Goal: Task Accomplishment & Management: Manage account settings

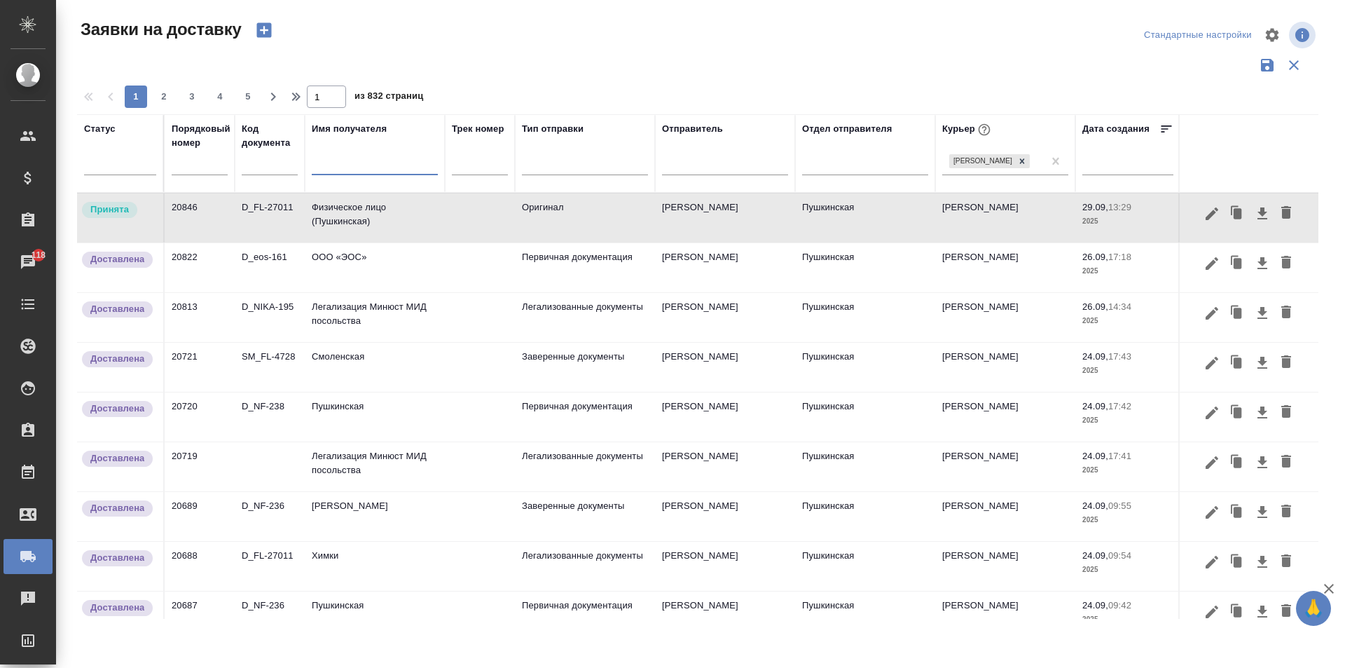
click at [357, 166] on input "text" at bounding box center [375, 166] width 126 height 18
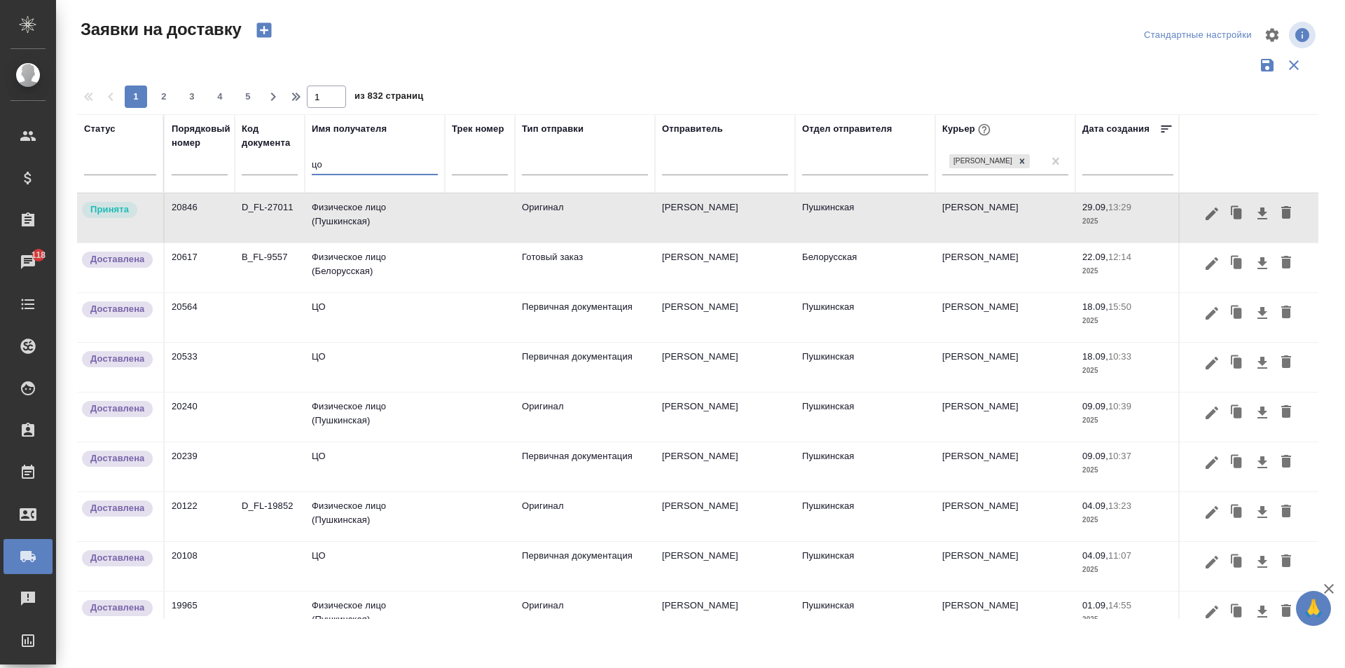
type input "цо"
click at [355, 323] on td "ЦО" at bounding box center [375, 317] width 140 height 49
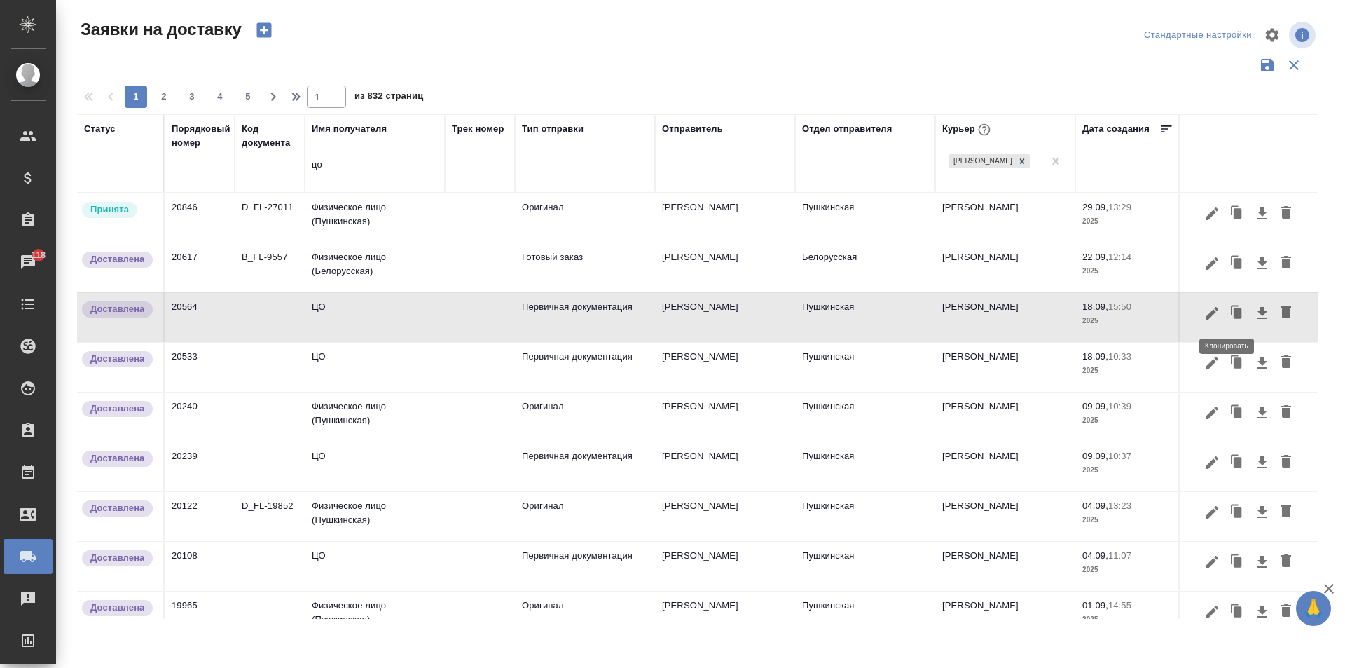
click at [1234, 316] on icon "button" at bounding box center [1238, 313] width 8 height 11
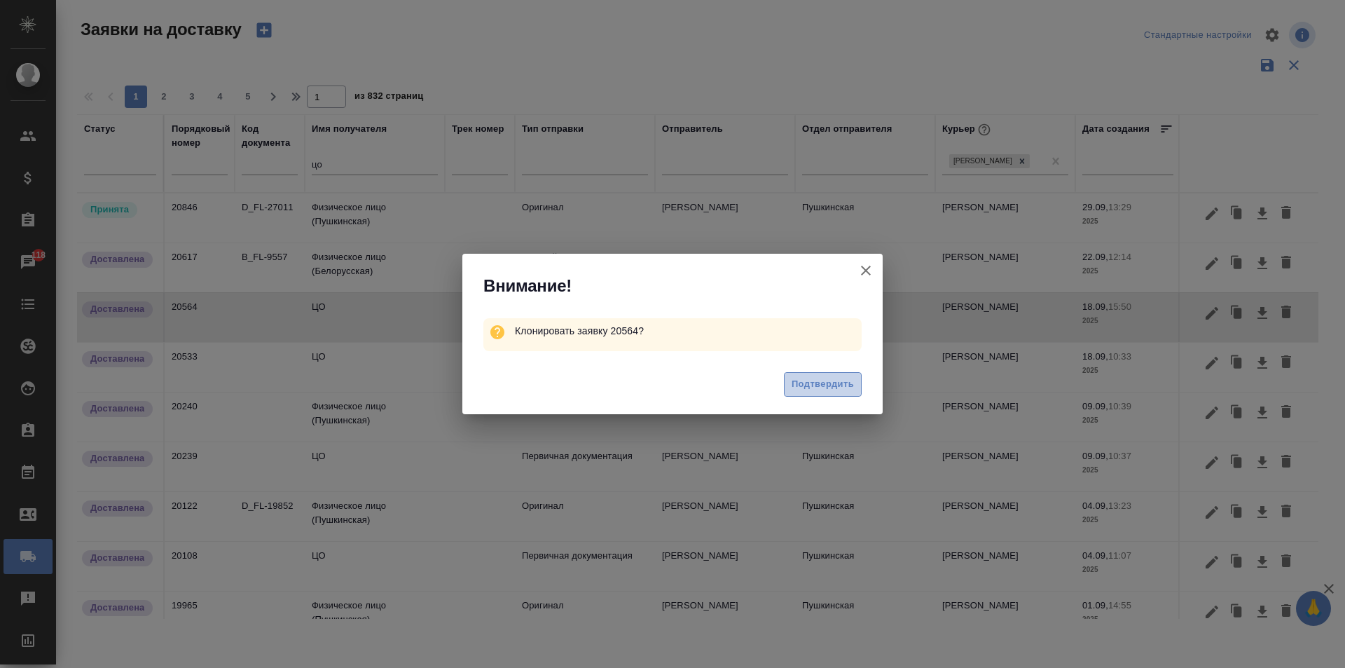
click at [839, 390] on span "Подтвердить" at bounding box center [823, 384] width 62 height 16
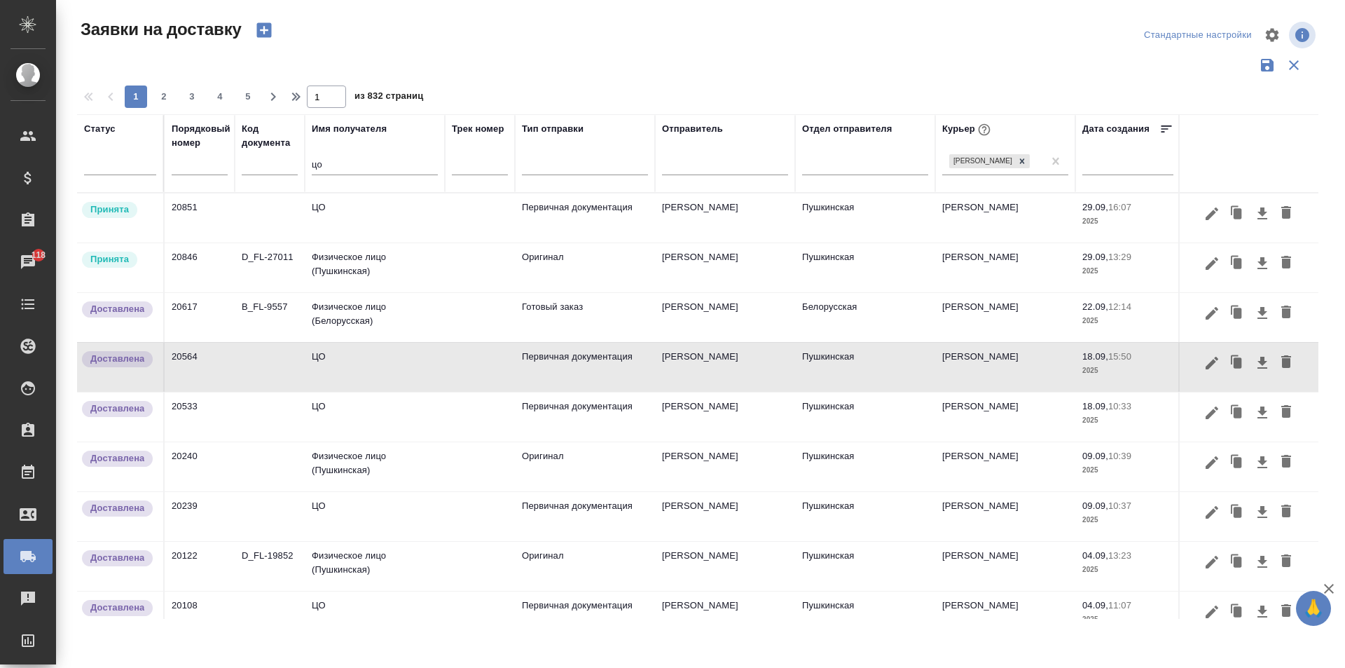
click at [352, 222] on td "ЦО" at bounding box center [375, 217] width 140 height 49
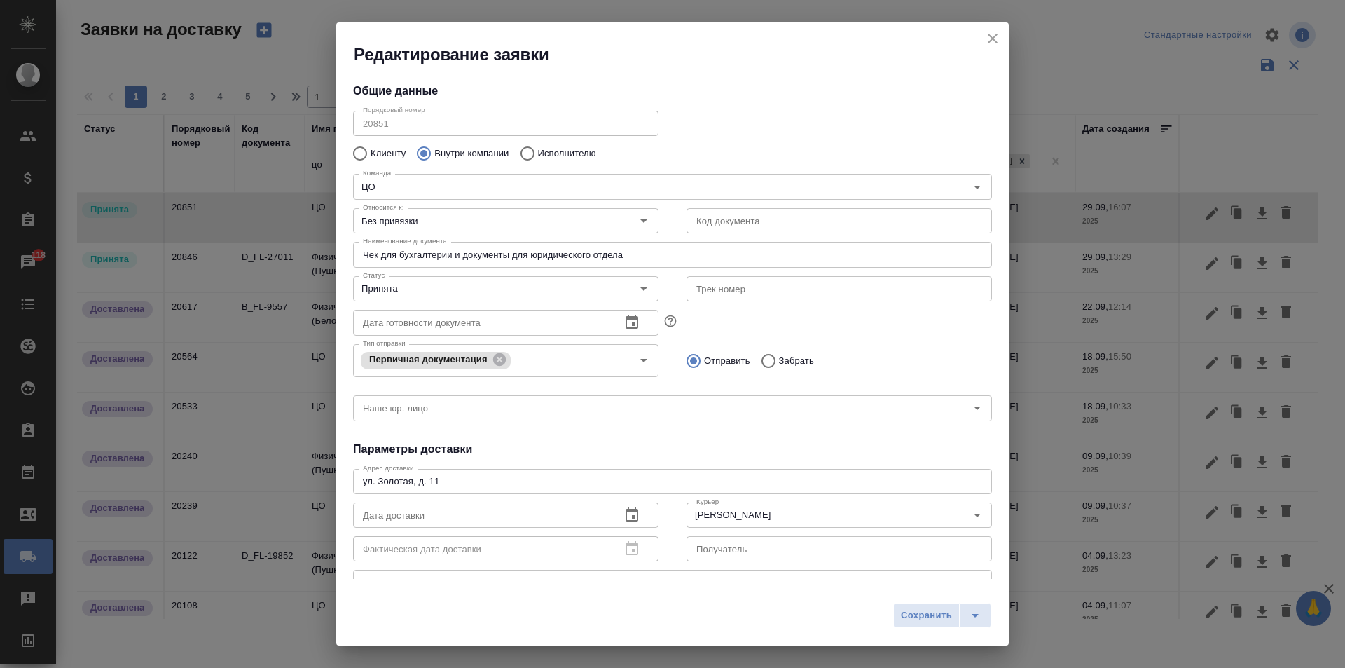
type input "[PERSON_NAME]"
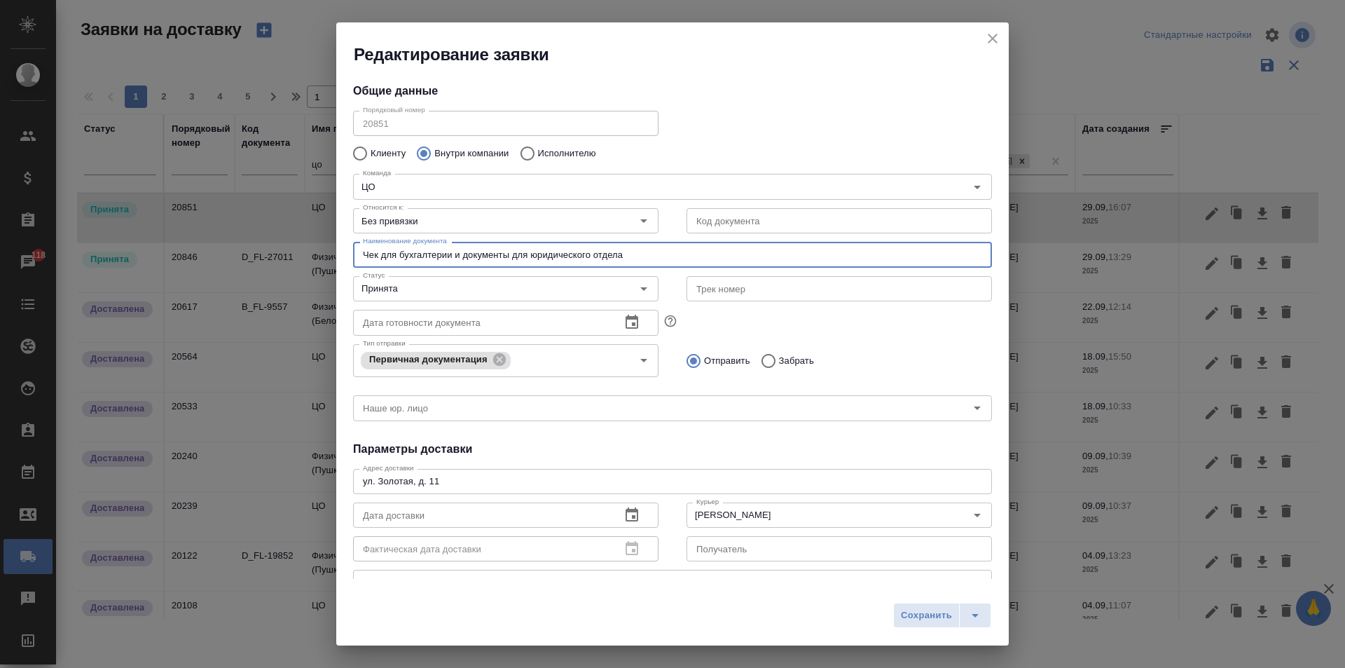
drag, startPoint x: 376, startPoint y: 254, endPoint x: 1031, endPoint y: 255, distance: 654.5
click at [1031, 255] on div "Редактирование заявки Общие данные Порядковый номер 20851 Порядковый номер Клие…" at bounding box center [672, 334] width 1345 height 668
type input "Ч"
type input "\"
type input "Документы для бухгалтерии"
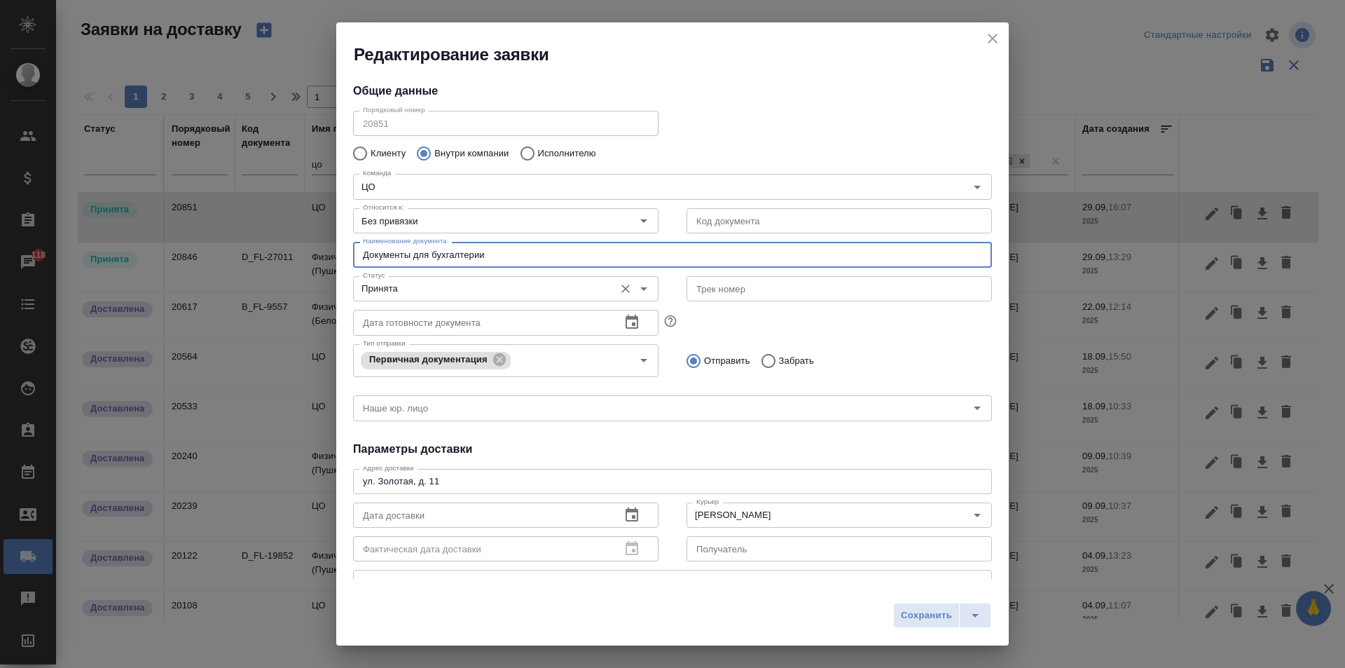
click at [445, 290] on input "Принята" at bounding box center [482, 288] width 250 height 17
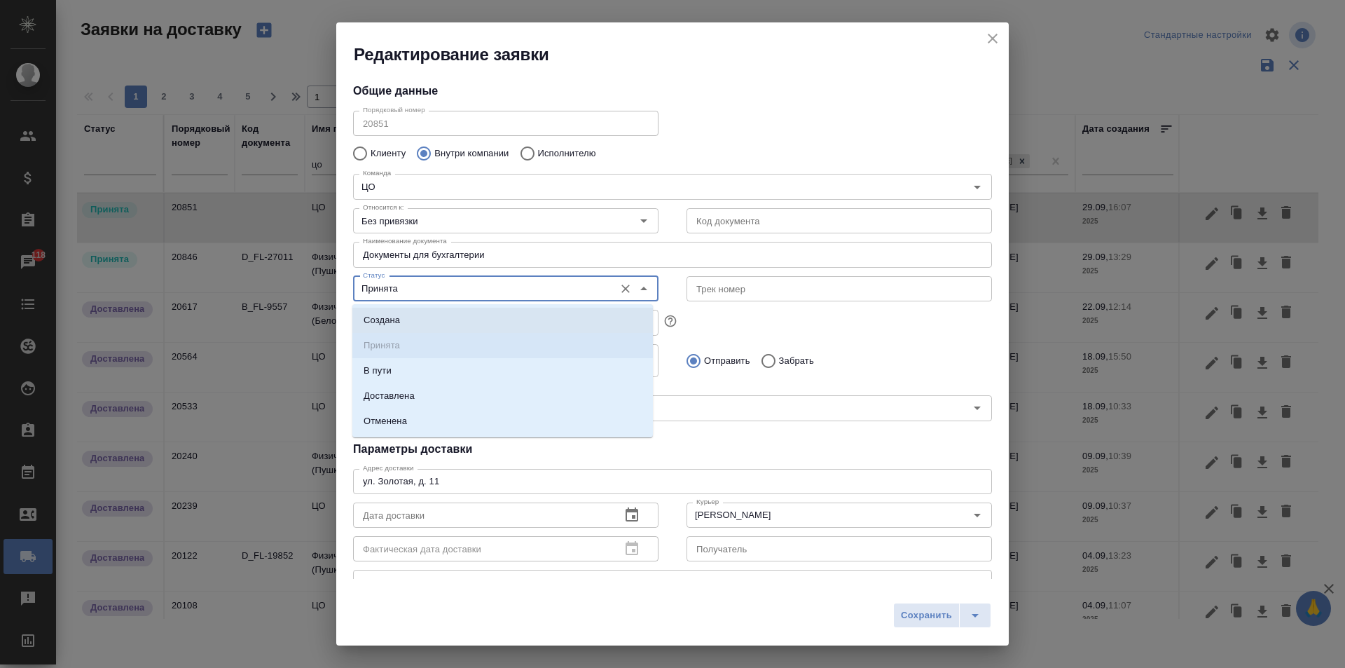
click at [420, 319] on li "Создана" at bounding box center [502, 320] width 301 height 25
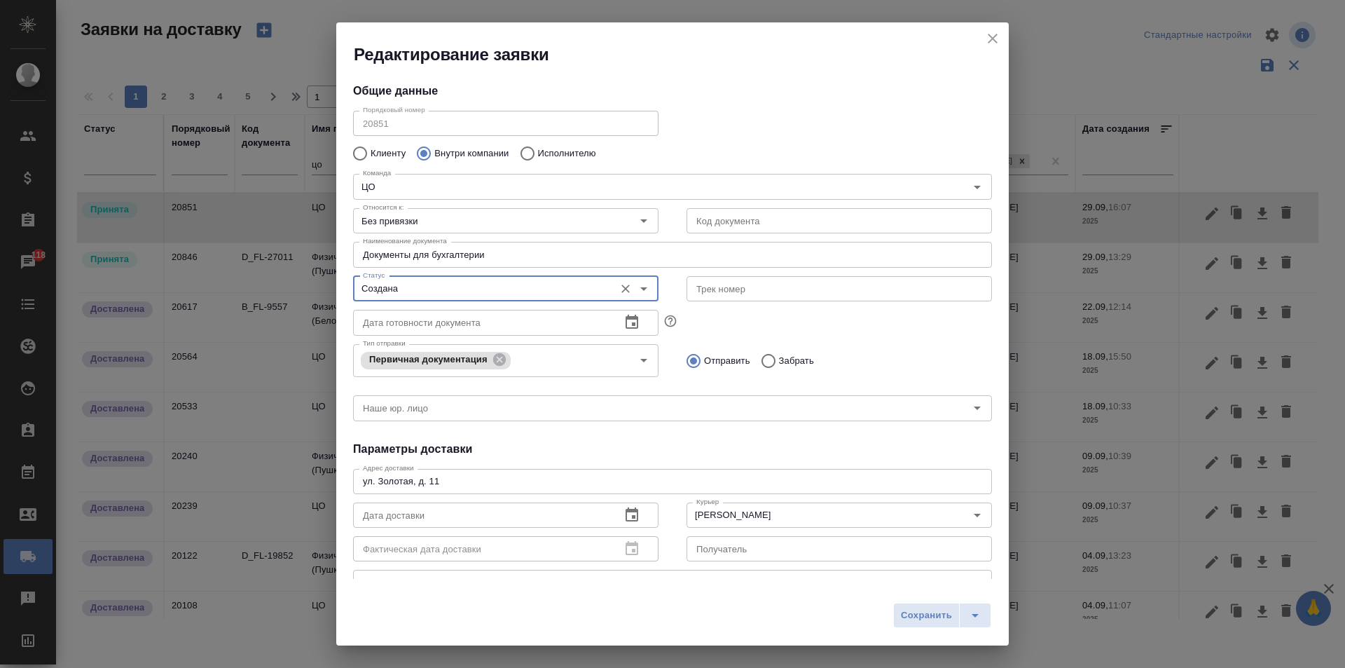
click at [425, 282] on input "Создана" at bounding box center [482, 288] width 250 height 17
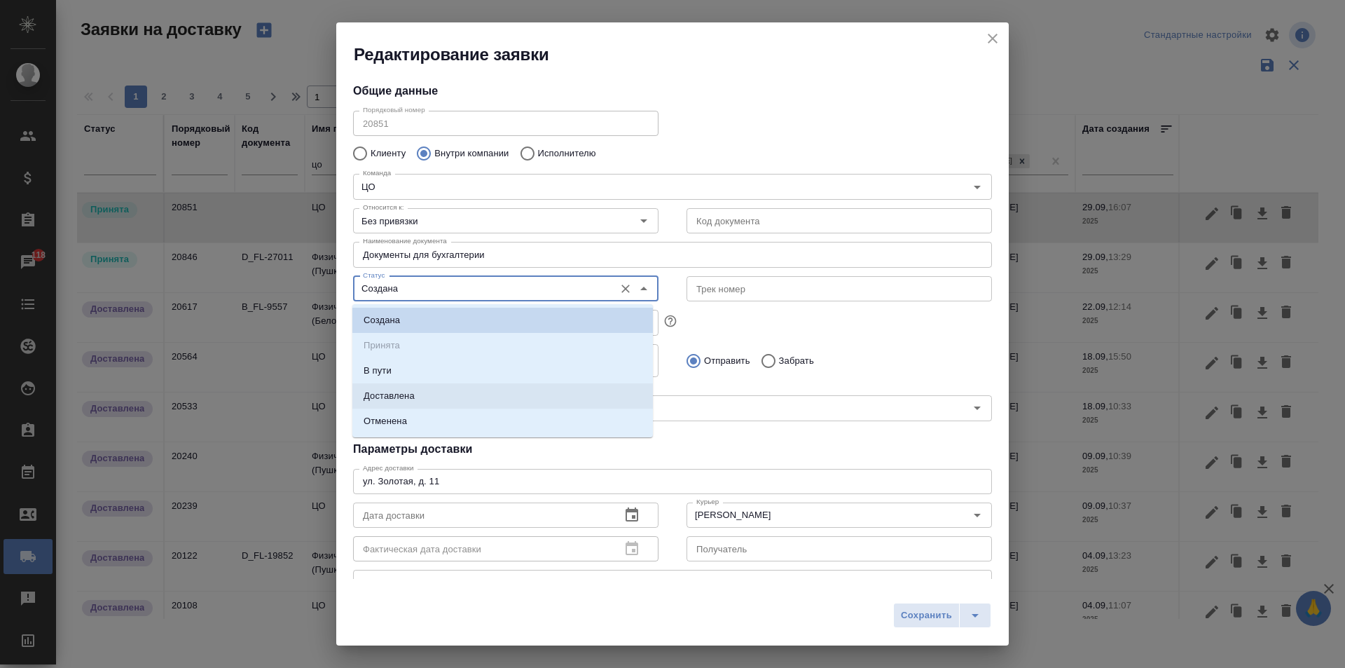
click at [400, 393] on p "Доставлена" at bounding box center [389, 396] width 51 height 14
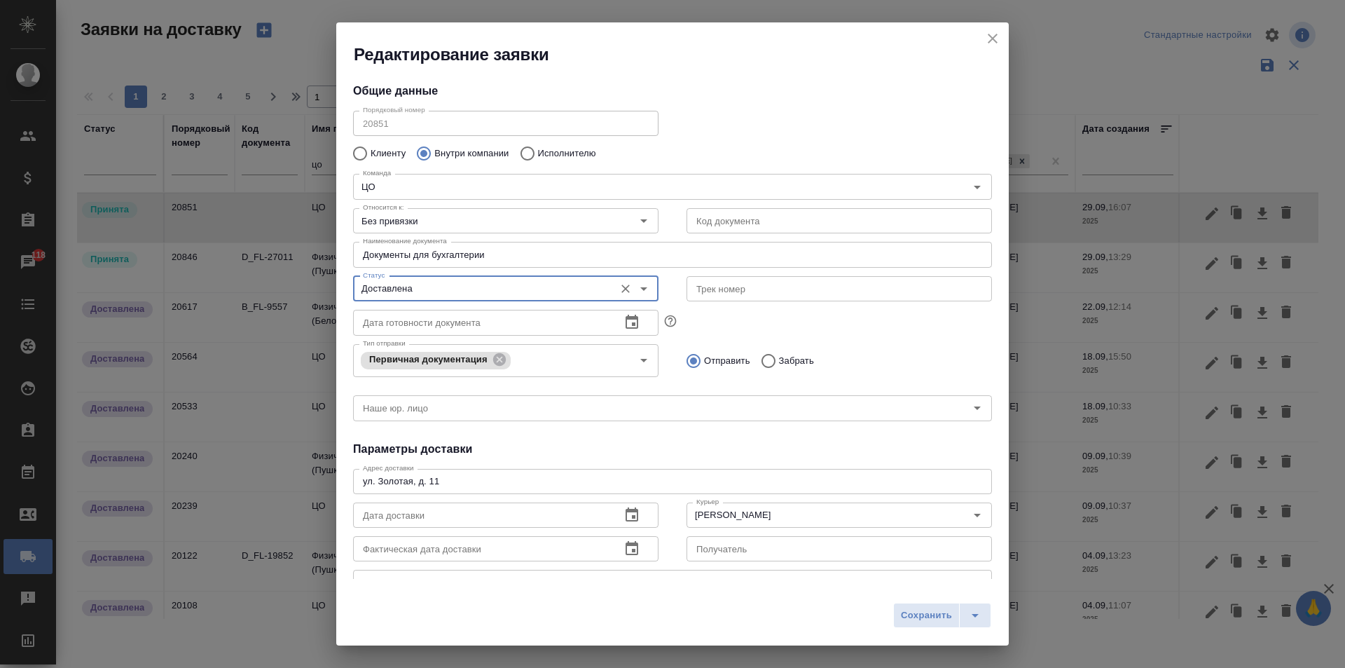
click at [417, 284] on input "Доставлена" at bounding box center [482, 288] width 250 height 17
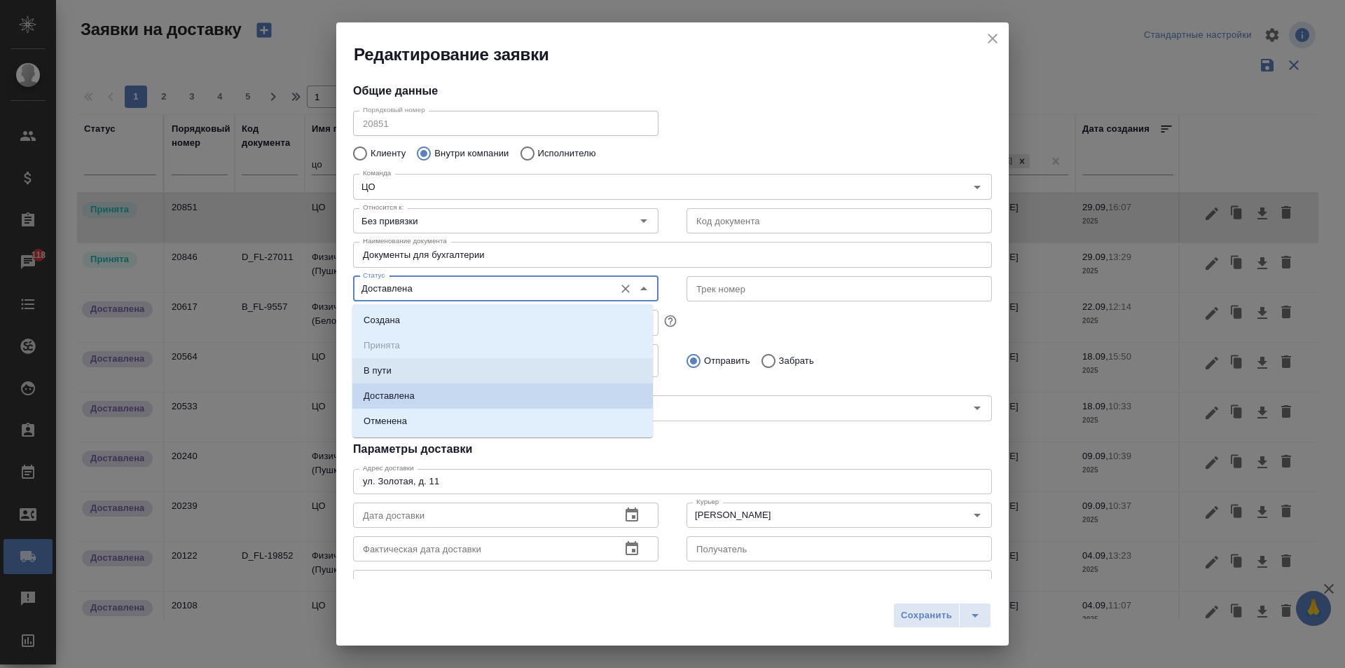
click at [384, 364] on p "В пути" at bounding box center [378, 371] width 28 height 14
type input "В пути"
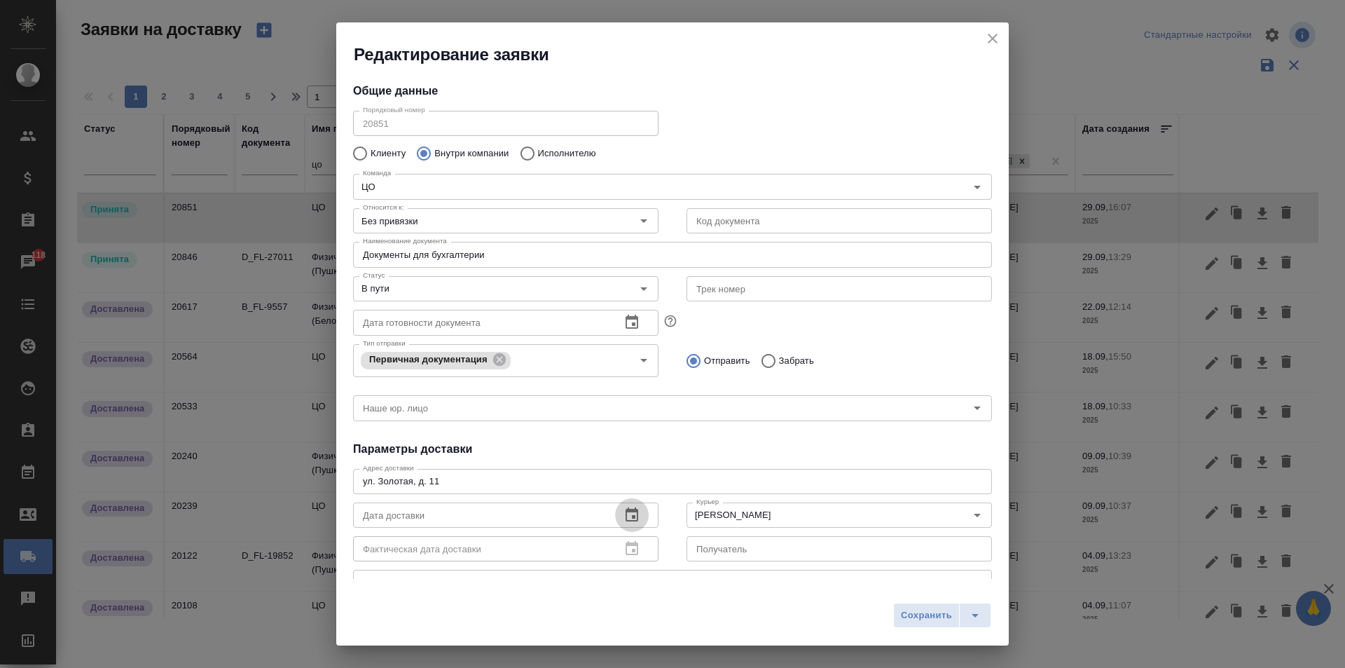
click at [627, 512] on icon "button" at bounding box center [632, 514] width 13 height 14
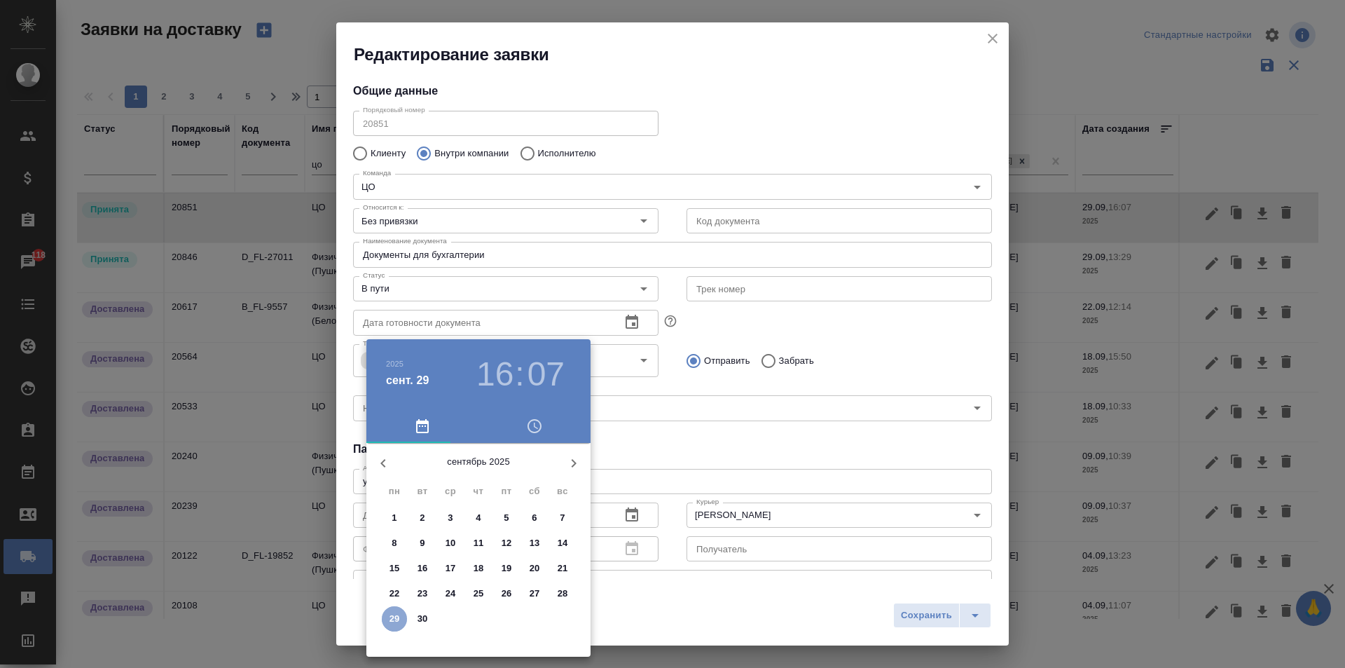
click at [390, 619] on p "29" at bounding box center [395, 619] width 11 height 14
type input "[DATE] 16:07"
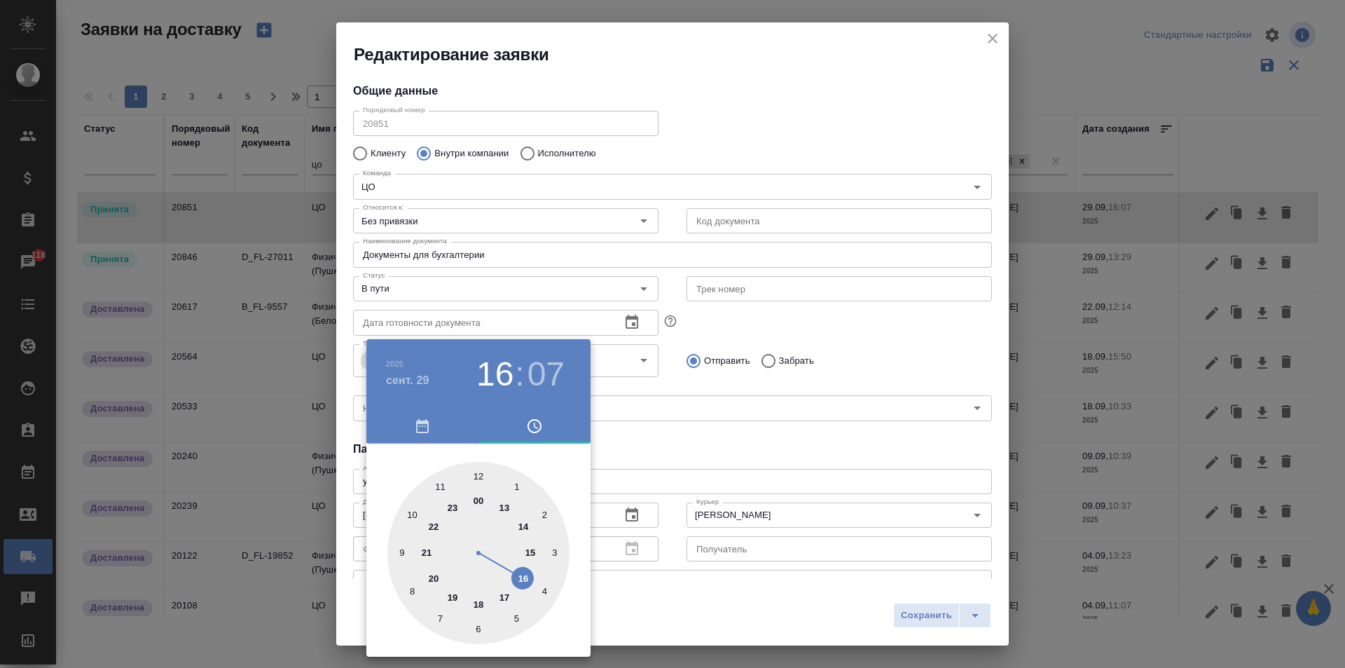
click at [794, 442] on div at bounding box center [672, 334] width 1345 height 668
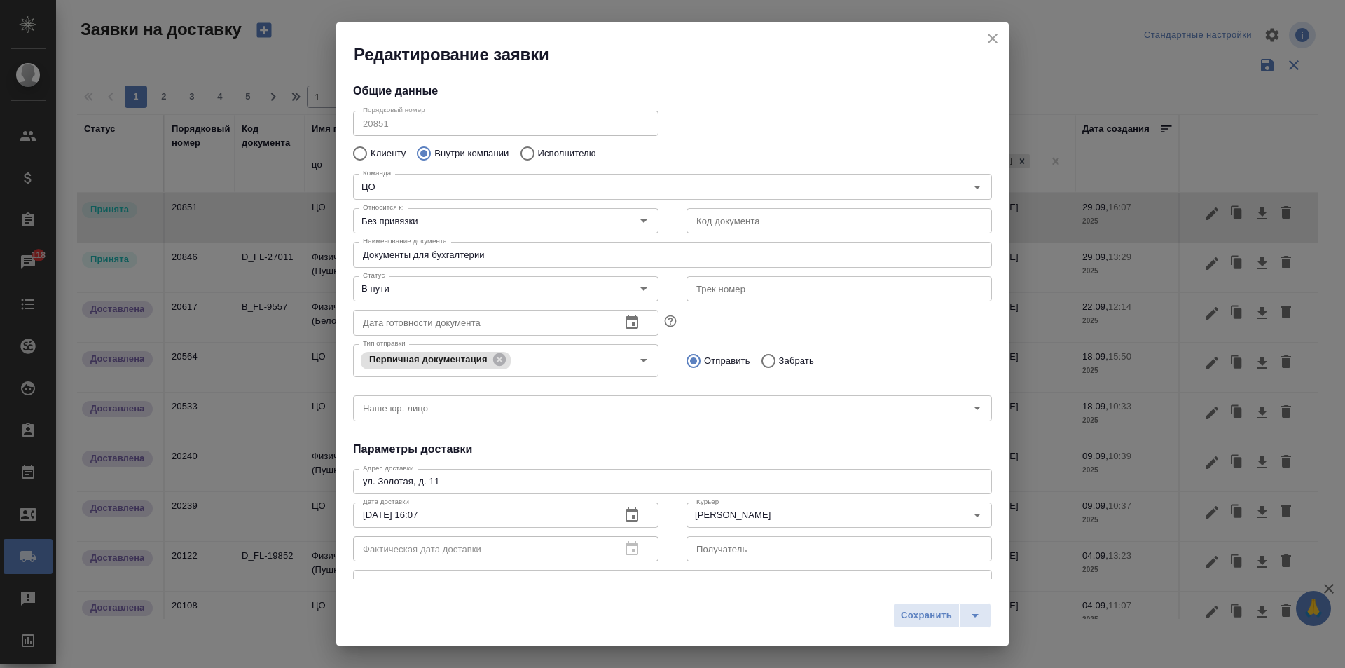
scroll to position [70, 0]
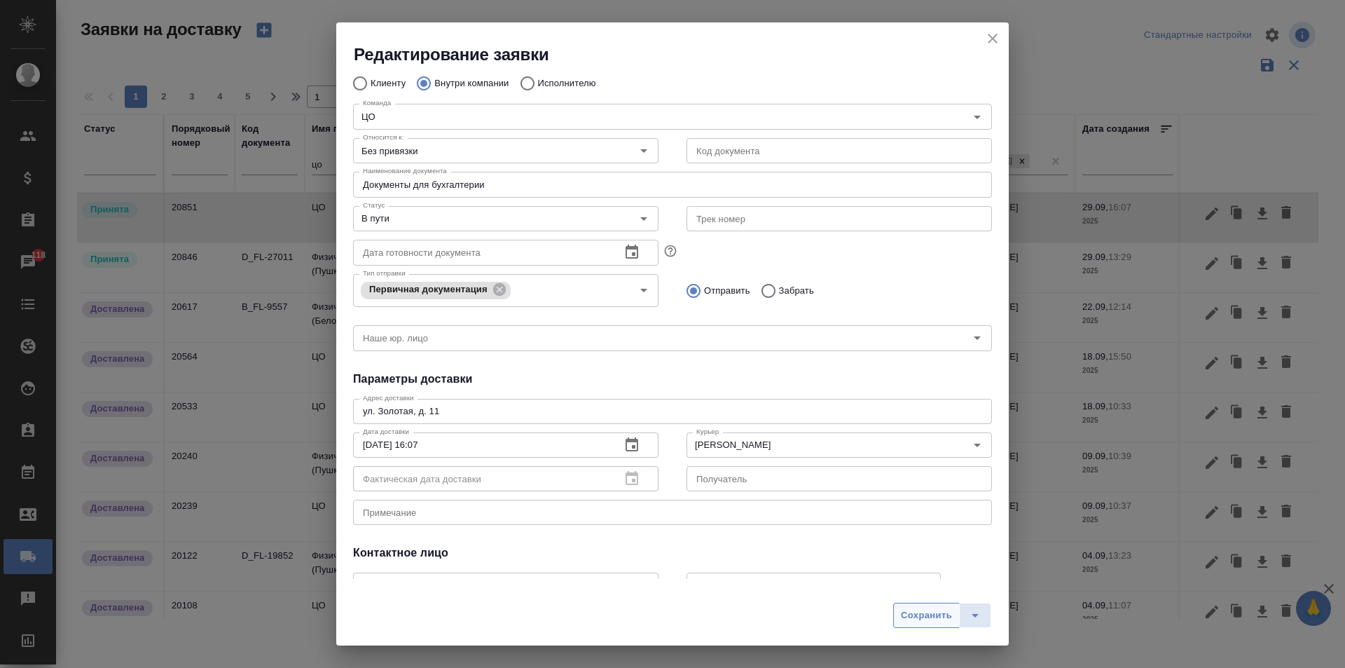
click at [918, 615] on span "Сохранить" at bounding box center [926, 616] width 51 height 16
